Goal: Task Accomplishment & Management: Complete application form

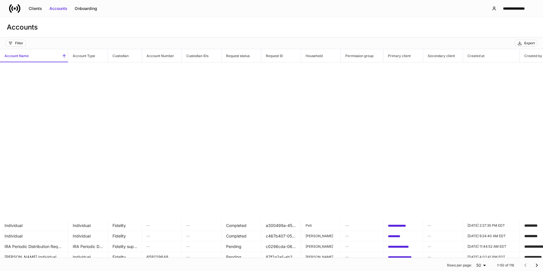
scroll to position [170, 0]
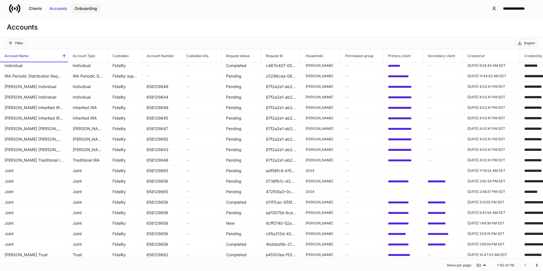
click at [82, 11] on div "Onboarding" at bounding box center [86, 9] width 22 height 6
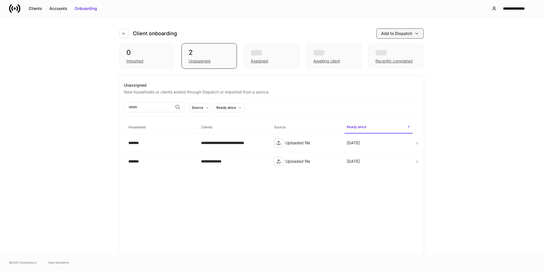
click at [397, 38] on button "Add to Dispatch" at bounding box center [399, 33] width 47 height 10
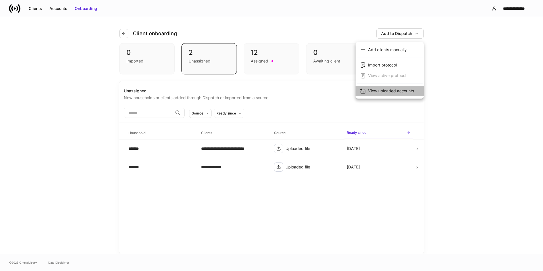
click at [395, 90] on div "View uploaded accounts" at bounding box center [391, 91] width 46 height 6
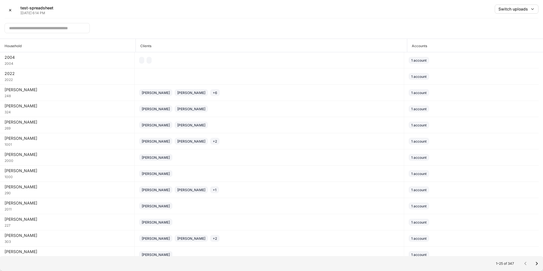
click at [17, 27] on input "text" at bounding box center [47, 28] width 85 height 10
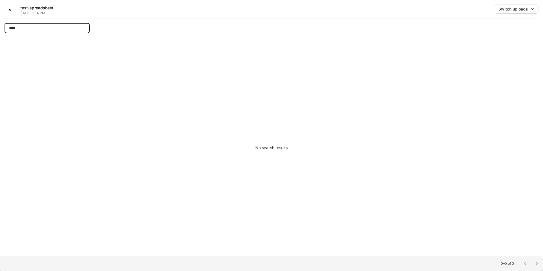
click at [28, 26] on input "****" at bounding box center [47, 28] width 85 height 10
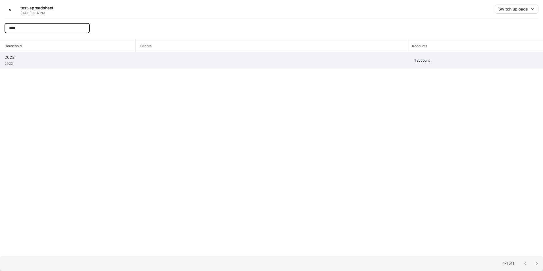
type input "****"
click at [87, 60] on div "2022" at bounding box center [68, 63] width 126 height 6
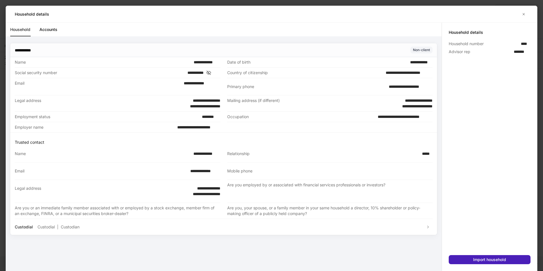
click at [502, 258] on div "Import household" at bounding box center [489, 260] width 33 height 6
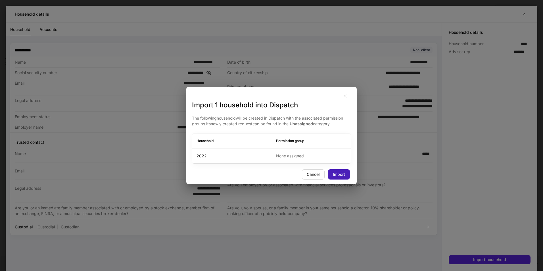
click at [336, 176] on div "Import" at bounding box center [339, 175] width 12 height 6
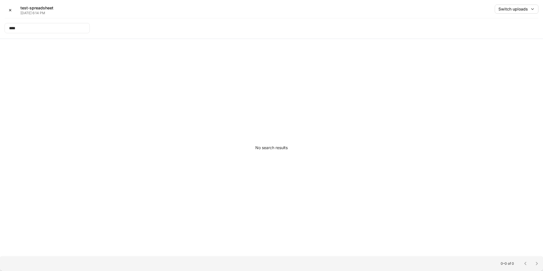
drag, startPoint x: 516, startPoint y: 194, endPoint x: 201, endPoint y: 3, distance: 368.5
click at [515, 193] on div "No search results" at bounding box center [271, 147] width 543 height 217
click at [12, 7] on button "✕" at bounding box center [10, 10] width 11 height 11
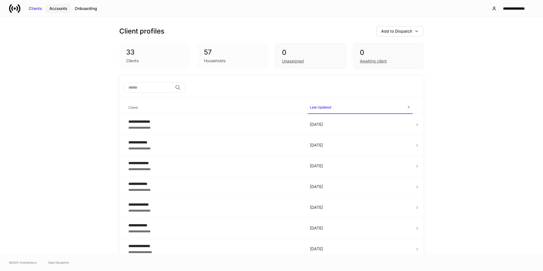
click at [61, 10] on div "Accounts" at bounding box center [58, 9] width 18 height 6
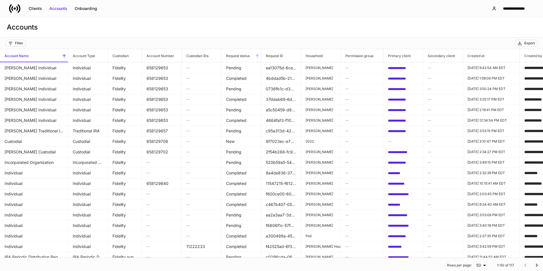
click at [256, 55] on icon at bounding box center [257, 55] width 5 height 5
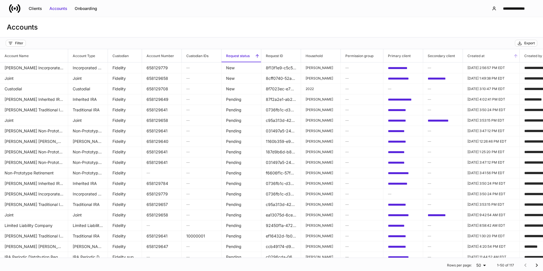
click at [515, 57] on icon at bounding box center [515, 55] width 5 height 5
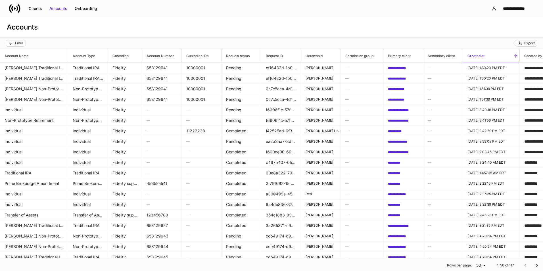
click at [515, 57] on icon at bounding box center [515, 55] width 5 height 5
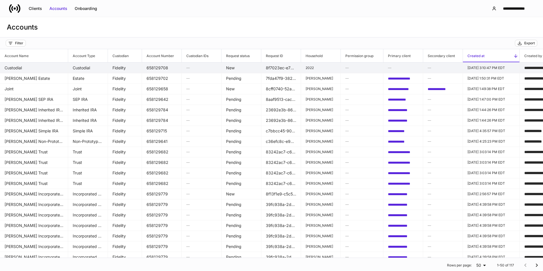
click at [32, 71] on td "Custodial" at bounding box center [34, 67] width 68 height 11
click at [50, 70] on td "Custodial" at bounding box center [34, 67] width 68 height 11
click at [408, 68] on h6 "—" at bounding box center [403, 67] width 30 height 5
click at [274, 71] on td "8f7023ec-e76d-498f-bbec-082f44dbc542" at bounding box center [281, 67] width 40 height 11
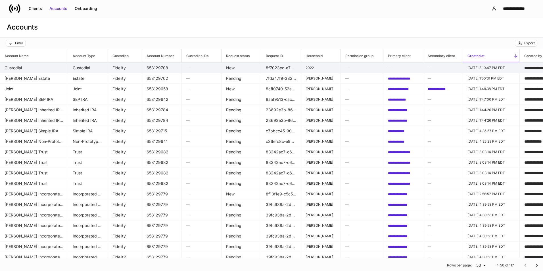
click at [205, 63] on td "—" at bounding box center [202, 67] width 40 height 11
click at [201, 67] on h6 "—" at bounding box center [201, 67] width 30 height 5
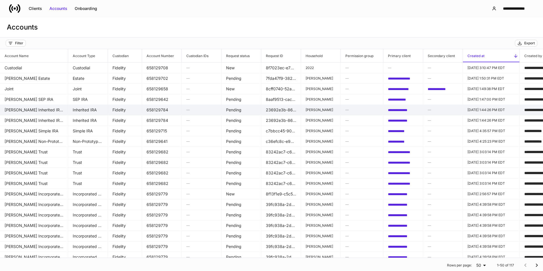
click at [396, 112] on button "**********" at bounding box center [397, 110] width 19 height 5
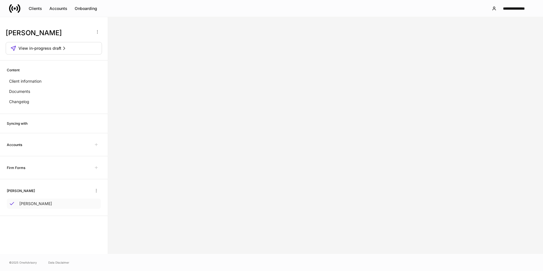
click at [59, 207] on div "[PERSON_NAME]" at bounding box center [54, 204] width 94 height 10
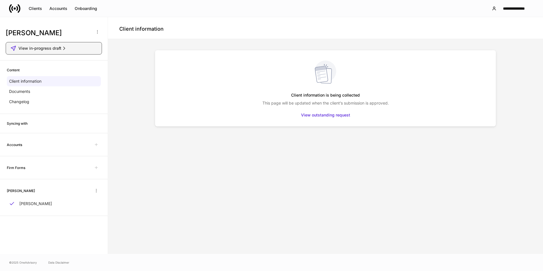
click at [64, 42] on button "View in-progress draft" at bounding box center [54, 48] width 96 height 12
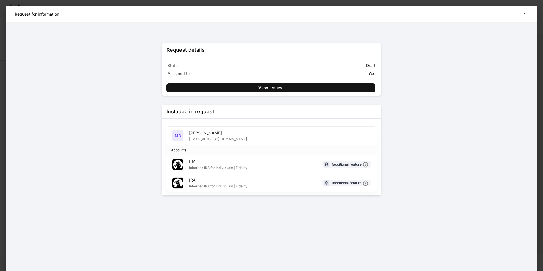
click at [519, 57] on div "Request details Status Draft Assigned to You View request Included in request M…" at bounding box center [272, 147] width 532 height 248
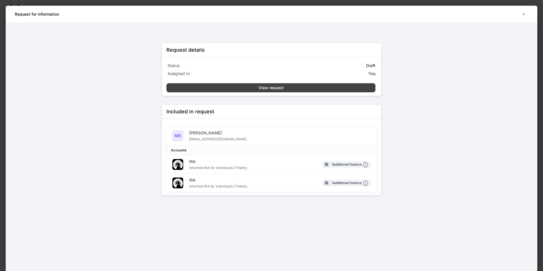
click at [343, 89] on button "View request" at bounding box center [270, 87] width 209 height 9
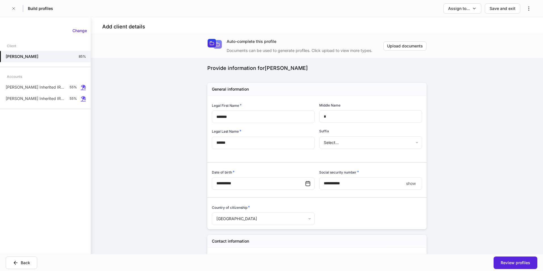
type input "**********"
click at [462, 156] on div "**********" at bounding box center [317, 144] width 452 height 220
click at [12, 8] on icon "button" at bounding box center [13, 8] width 5 height 5
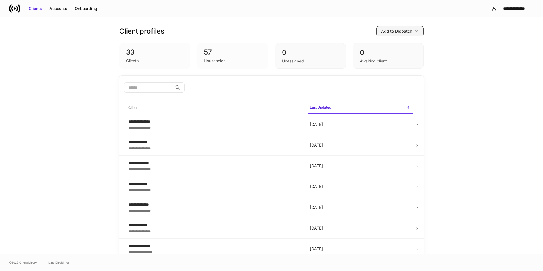
click at [382, 28] on button "Add to Dispatch" at bounding box center [399, 31] width 47 height 10
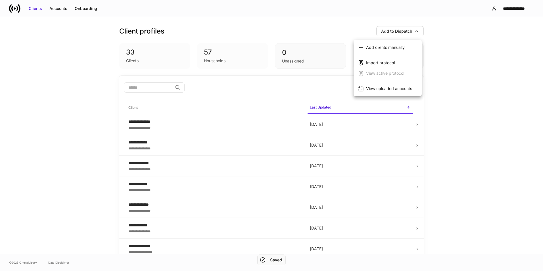
click at [384, 47] on div "Add clients manually" at bounding box center [385, 48] width 39 height 6
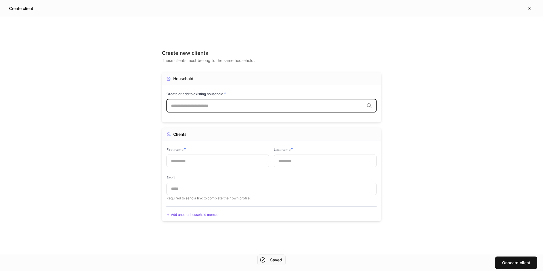
click at [323, 104] on input "text" at bounding box center [267, 106] width 193 height 6
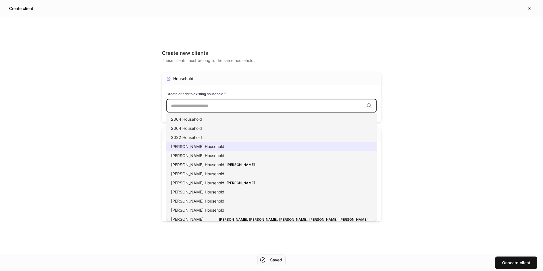
click at [190, 150] on li "[PERSON_NAME] Household" at bounding box center [271, 146] width 210 height 9
